Goal: Navigation & Orientation: Go to known website

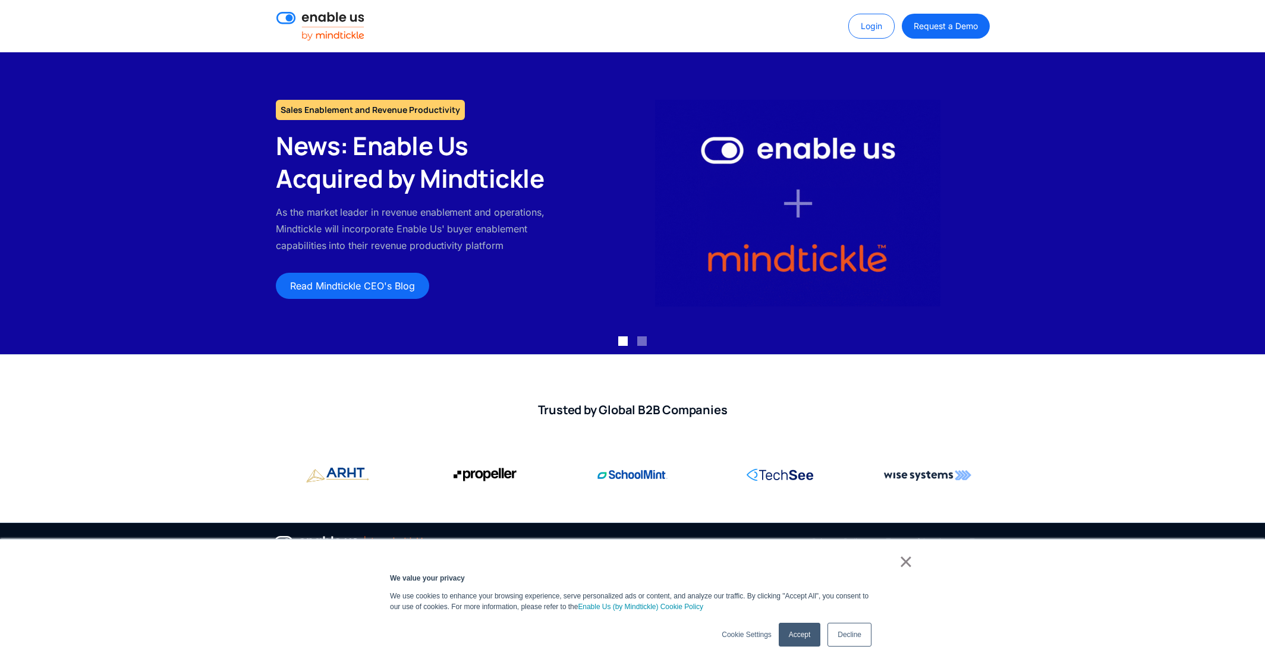
click at [838, 30] on div "Login Request a Demo" at bounding box center [909, 26] width 160 height 25
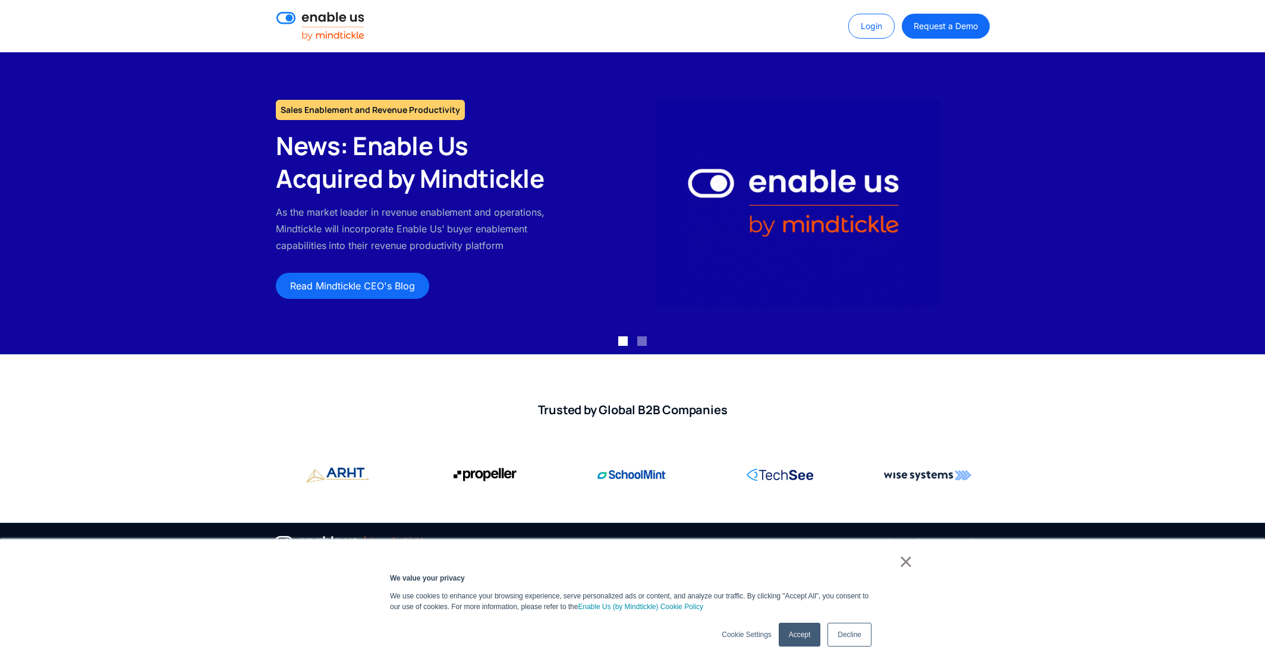
click at [865, 30] on link "Login" at bounding box center [871, 26] width 46 height 25
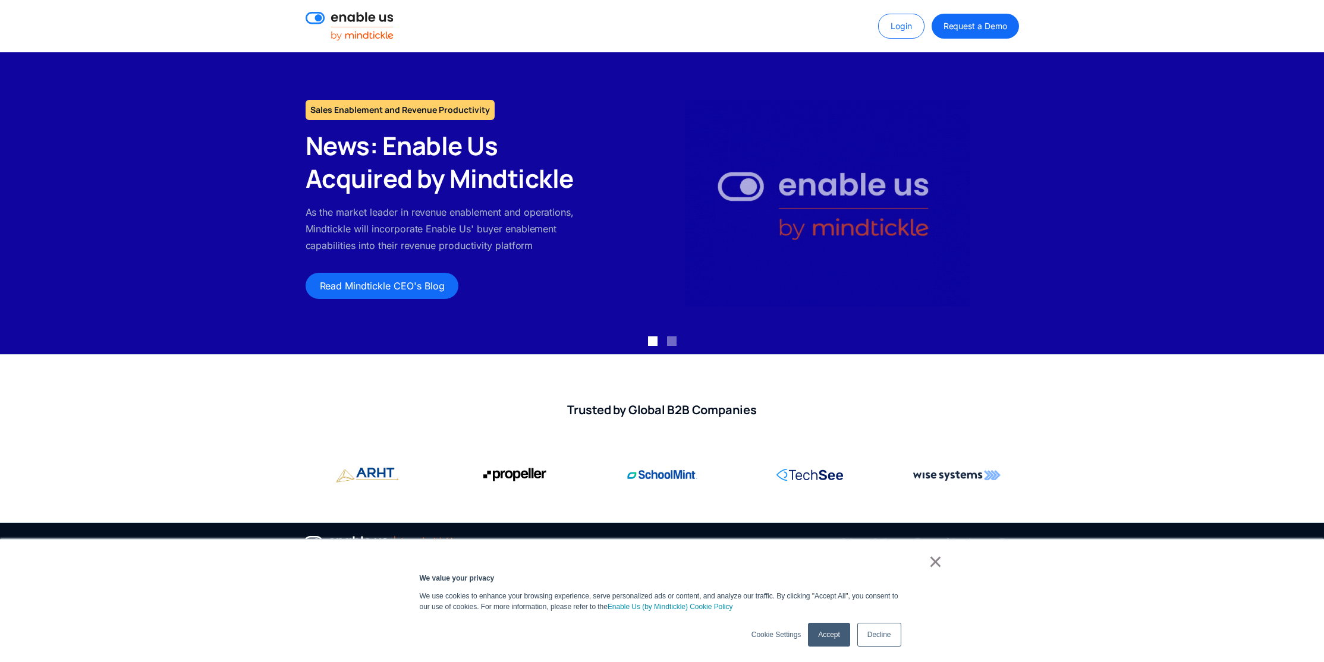
click at [899, 29] on link "Login" at bounding box center [901, 26] width 46 height 25
